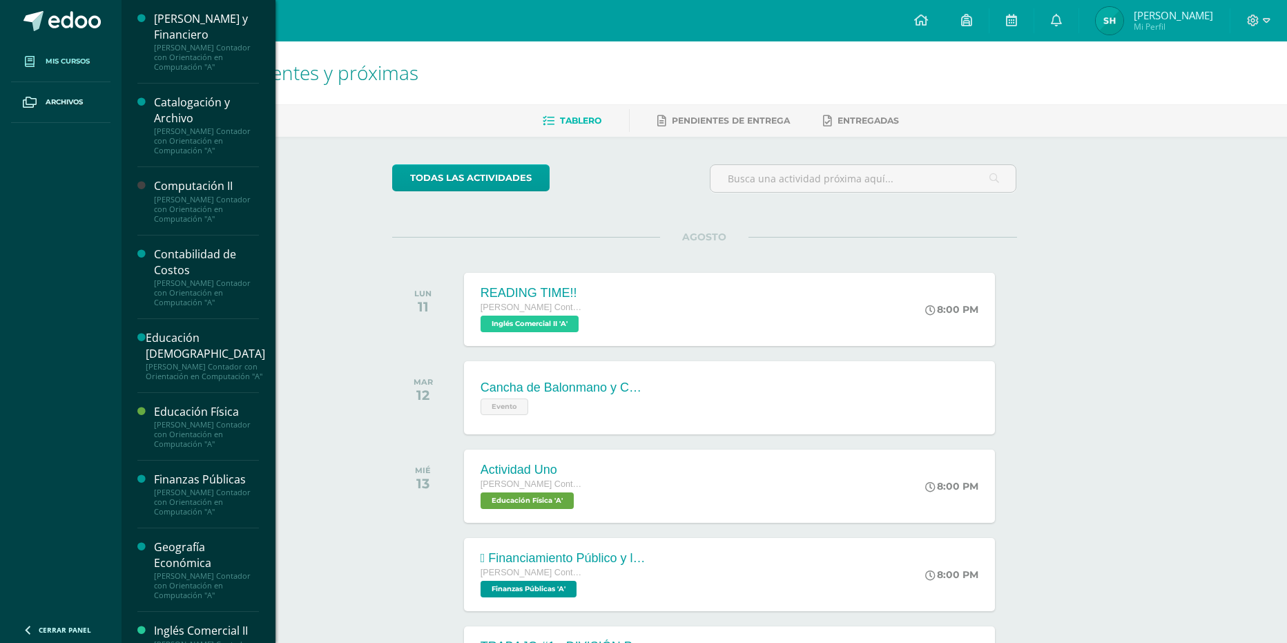
click at [77, 61] on span "Mis cursos" at bounding box center [68, 61] width 44 height 11
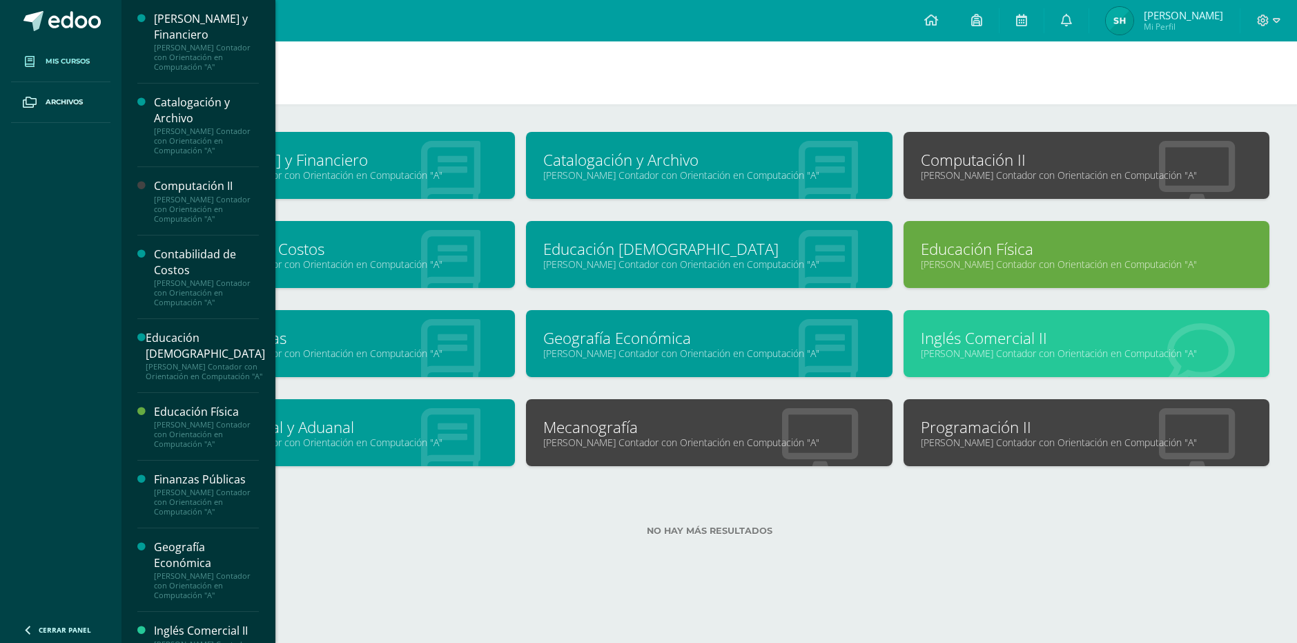
click at [940, 493] on div "No hay más resultados" at bounding box center [709, 520] width 1120 height 64
click at [395, 164] on link "[PERSON_NAME] y Financiero" at bounding box center [331, 159] width 331 height 21
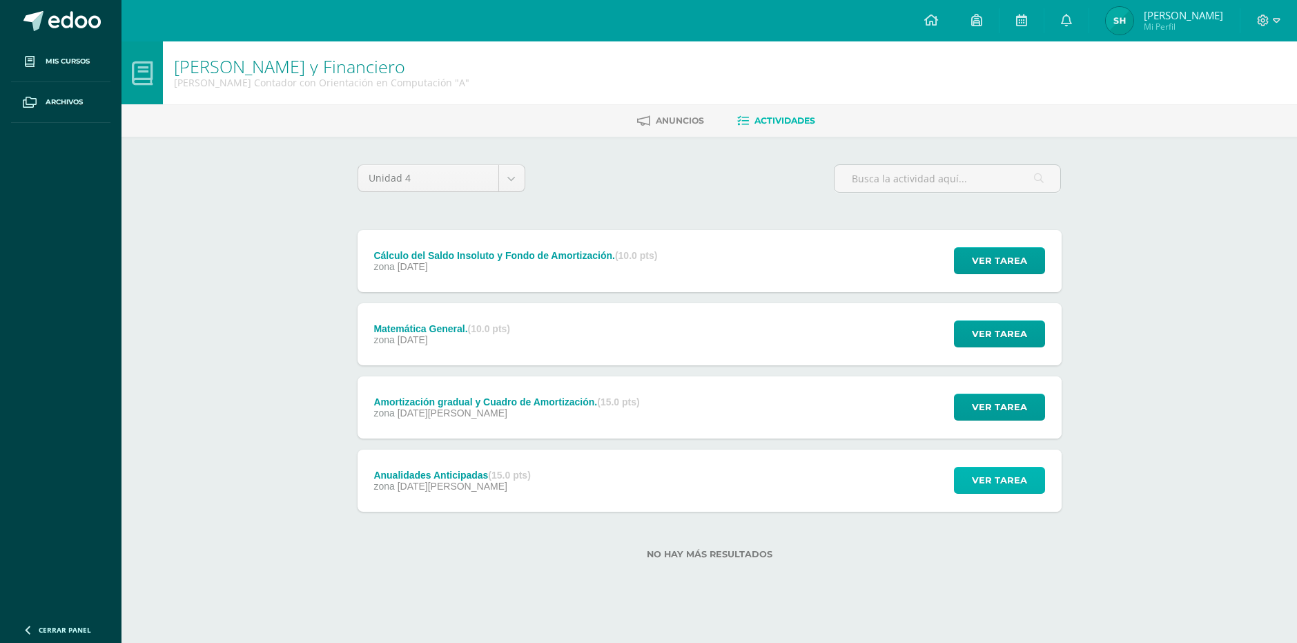
click at [1004, 479] on span "Ver tarea" at bounding box center [999, 480] width 55 height 26
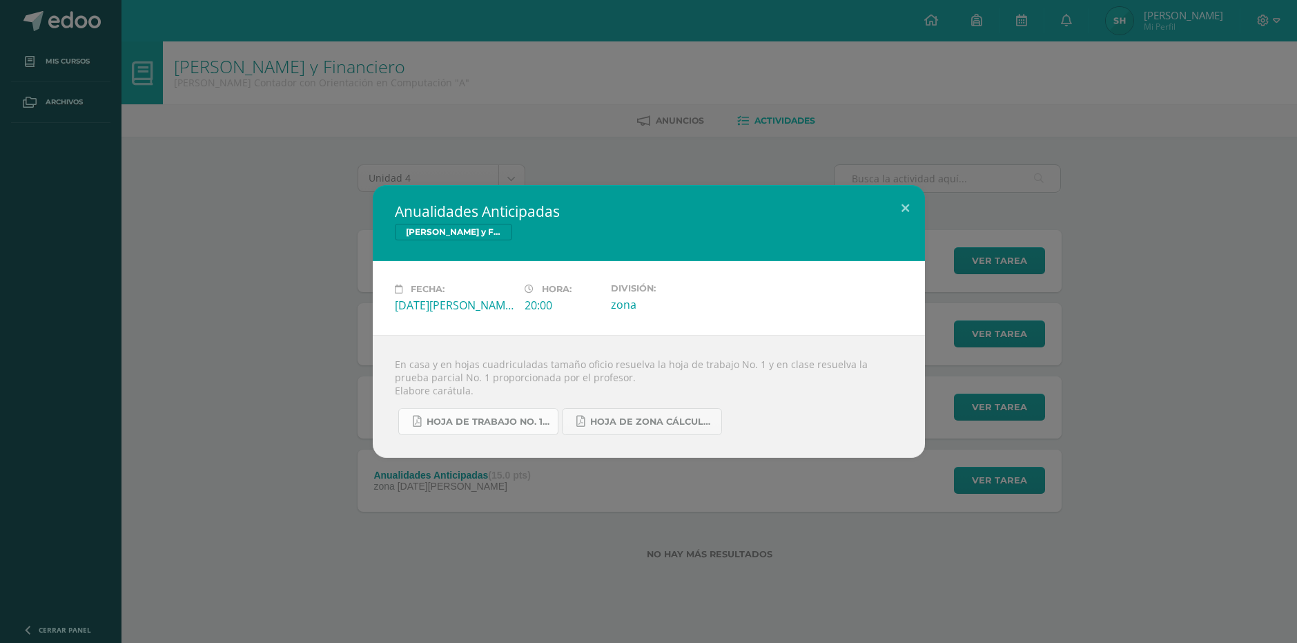
click at [506, 409] on link "HOJA DE TRABAJO No. 1 Cálculo Mercantil.pdf" at bounding box center [478, 421] width 160 height 27
